Goal: Task Accomplishment & Management: Manage account settings

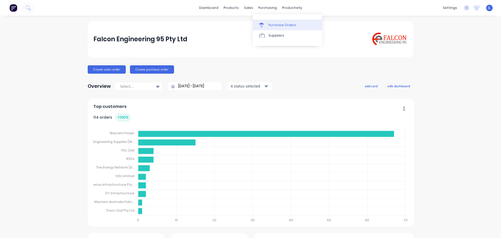
click at [277, 26] on div "Purchase Orders" at bounding box center [282, 25] width 28 height 5
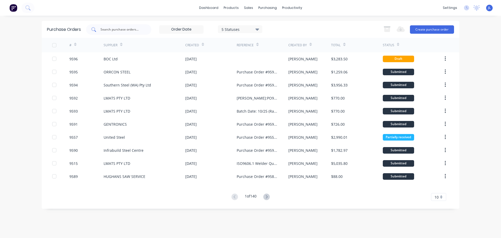
click at [117, 29] on input "text" at bounding box center [121, 29] width 43 height 5
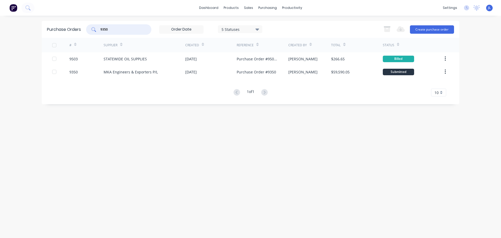
click at [112, 28] on input "9350" at bounding box center [121, 29] width 43 height 5
type input "9"
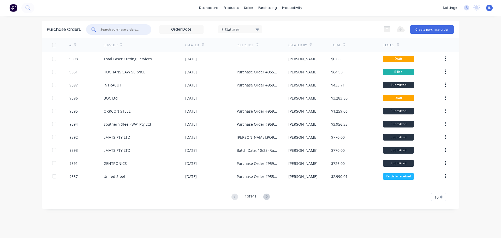
click at [115, 29] on input "text" at bounding box center [121, 29] width 43 height 5
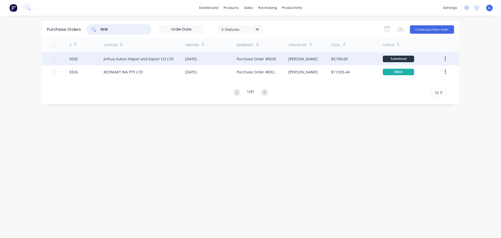
type input "9530"
click at [124, 61] on div "Jinhua Xukun Import and Export CO LTD" at bounding box center [139, 58] width 70 height 5
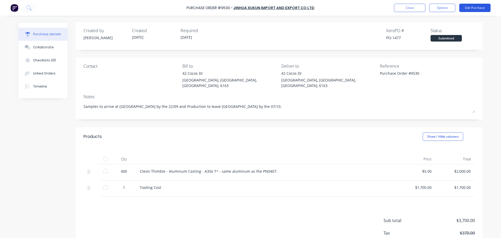
click at [479, 6] on button "Edit Purchase" at bounding box center [474, 8] width 31 height 8
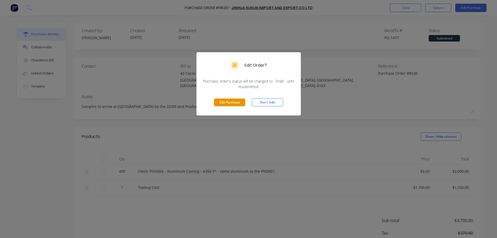
click at [224, 101] on button "Edit Purchase" at bounding box center [229, 102] width 31 height 8
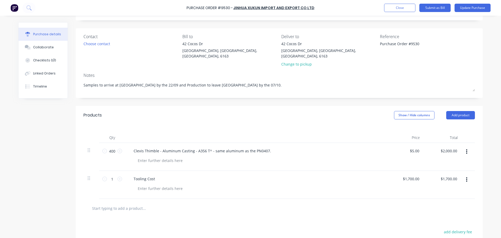
scroll to position [52, 0]
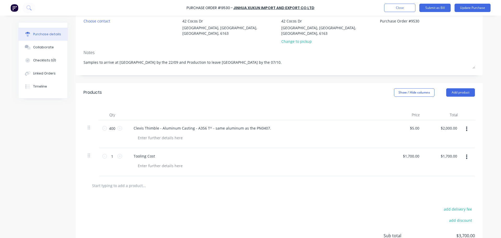
click at [466, 154] on icon "button" at bounding box center [466, 156] width 1 height 5
click at [446, 197] on button "Delete" at bounding box center [450, 202] width 44 height 10
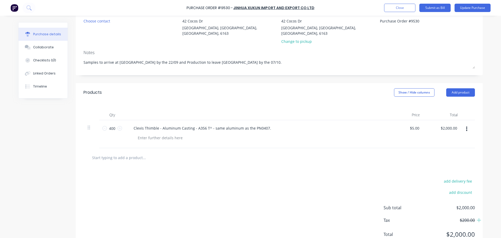
click at [463, 124] on button "button" at bounding box center [466, 128] width 12 height 9
click at [440, 169] on button "Delete" at bounding box center [450, 174] width 44 height 10
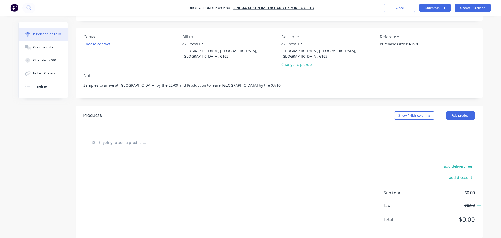
click at [108, 138] on input "text" at bounding box center [144, 142] width 104 height 10
type textarea "x"
type input "0"
type textarea "x"
type input "01"
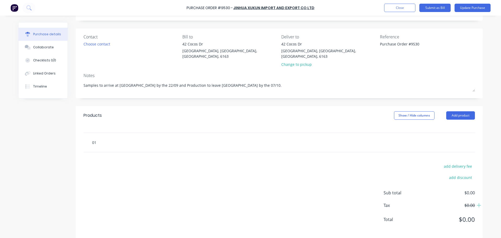
type textarea "x"
type input "019"
type textarea "x"
type input "0199"
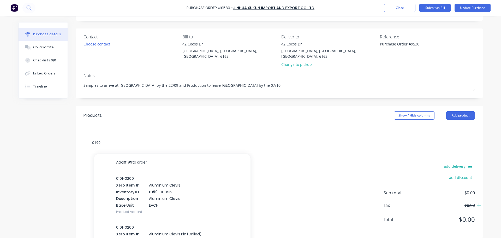
type textarea "x"
type input "0199-"
type textarea "x"
type input "0199-0"
type textarea "x"
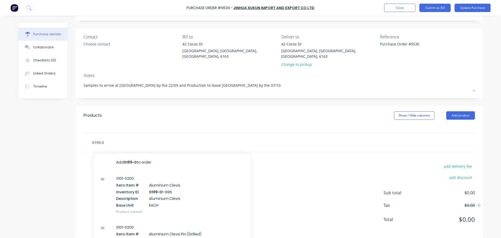
type input "0199-01"
type textarea "x"
type input "0199-01-"
type textarea "x"
type input "0199-01-9"
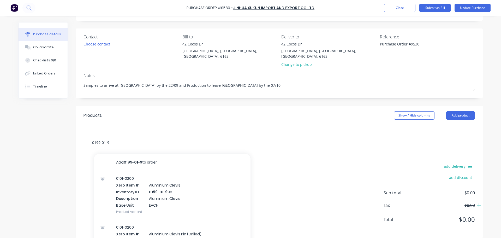
type textarea "x"
type input "0199-01-99"
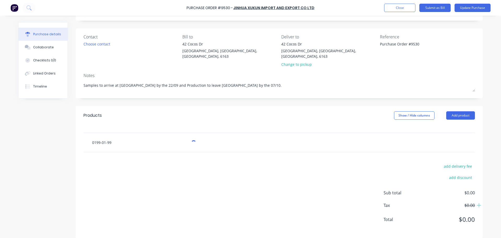
type textarea "x"
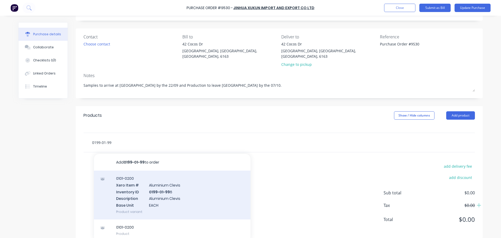
type input "0199-01-99"
click at [154, 190] on div "0101-0200 Xero Item # Aluminium Clevis Inventory ID 0199-01-99 6 Description Al…" at bounding box center [172, 194] width 156 height 49
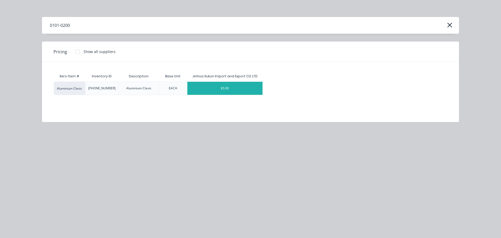
click at [224, 88] on div "$5.00" at bounding box center [224, 88] width 75 height 13
type textarea "x"
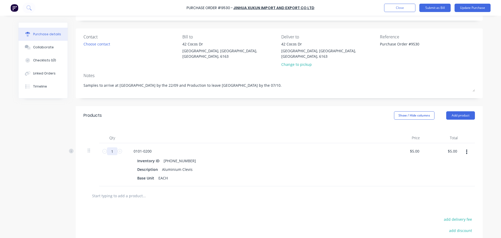
click at [113, 147] on input "1" at bounding box center [112, 151] width 10 height 8
type textarea "x"
type input "4"
type input "$20.00"
type textarea "x"
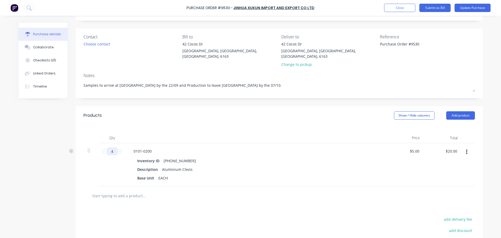
type input "40"
type input "$200.00"
type textarea "x"
type input "400"
type input "$2,000.00"
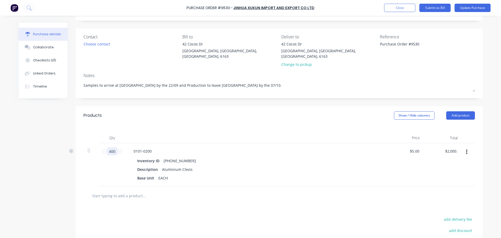
type textarea "x"
type input "400"
click at [466, 149] on icon "button" at bounding box center [466, 152] width 1 height 6
click at [450, 181] on button "Exclude from tax" at bounding box center [450, 186] width 44 height 10
click at [461, 111] on button "Add product" at bounding box center [460, 115] width 29 height 8
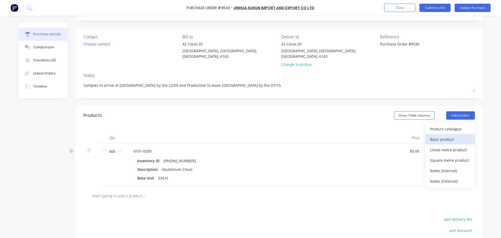
click at [448, 135] on div "Basic product" at bounding box center [450, 139] width 40 height 8
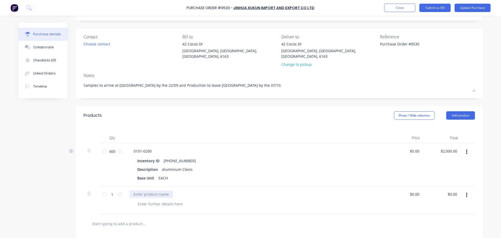
type textarea "x"
click at [146, 190] on div at bounding box center [151, 194] width 44 height 8
type textarea "x"
click at [415, 190] on input "0.00" at bounding box center [414, 194] width 12 height 8
type input "0"
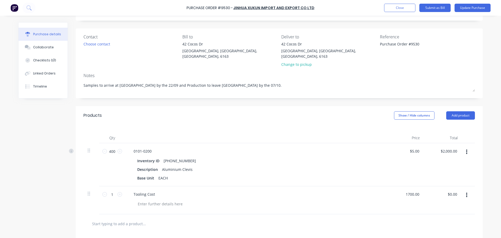
type input "1700.00"
type textarea "x"
type input "$1,700.00"
click at [465, 190] on button "button" at bounding box center [466, 194] width 12 height 9
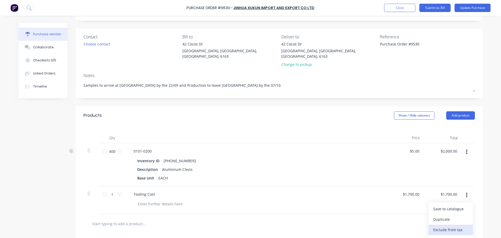
click at [451, 224] on button "Exclude from tax" at bounding box center [450, 229] width 44 height 10
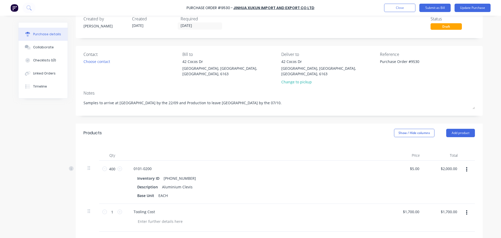
scroll to position [0, 0]
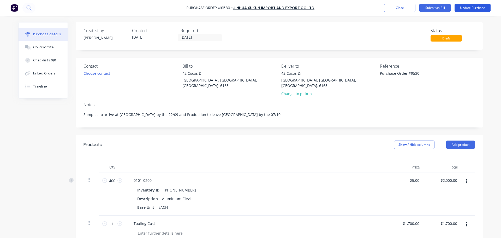
click at [471, 6] on button "Update Purchase" at bounding box center [472, 8] width 36 height 8
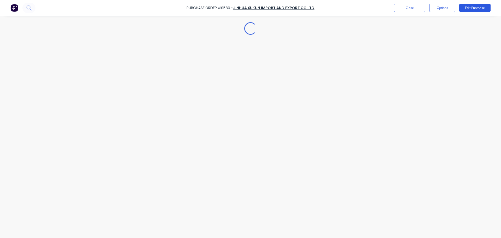
type textarea "x"
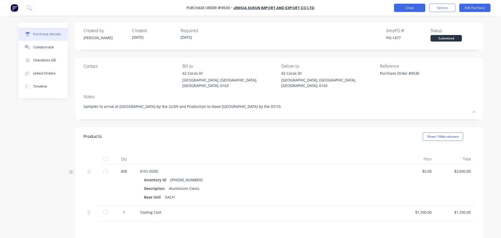
click at [410, 8] on button "Close" at bounding box center [409, 8] width 31 height 8
